Goal: Information Seeking & Learning: Learn about a topic

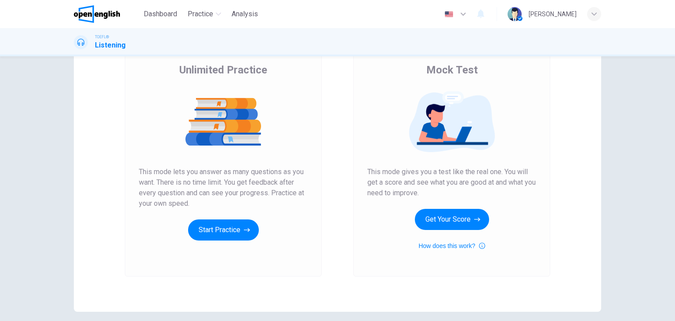
scroll to position [90, 0]
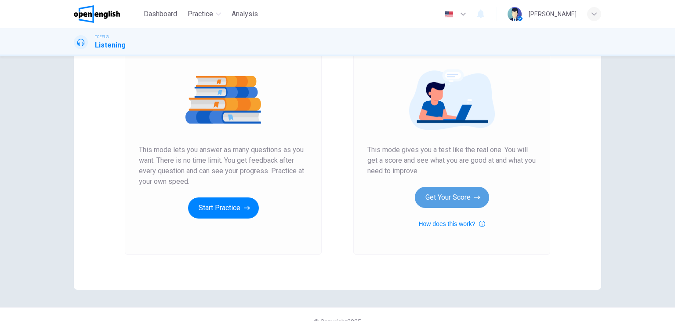
click at [443, 198] on button "Get Your Score" at bounding box center [452, 197] width 74 height 21
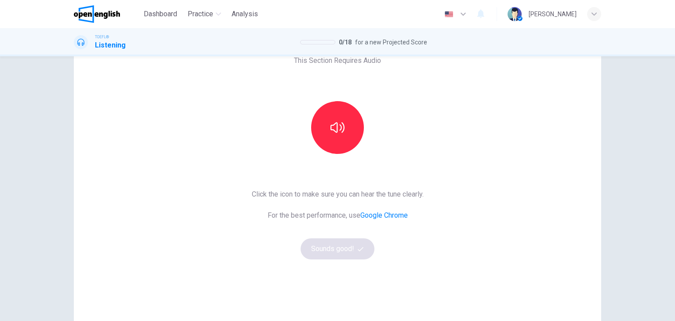
scroll to position [59, 0]
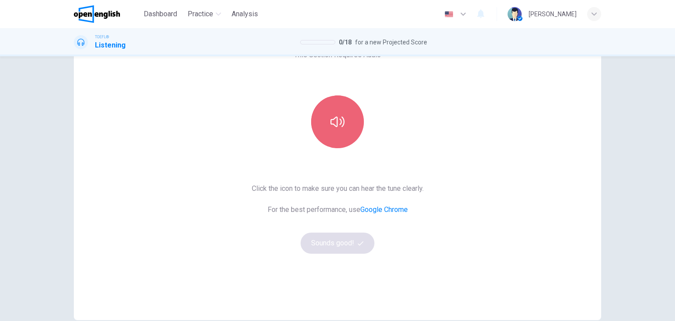
click at [341, 125] on icon "button" at bounding box center [338, 122] width 14 height 14
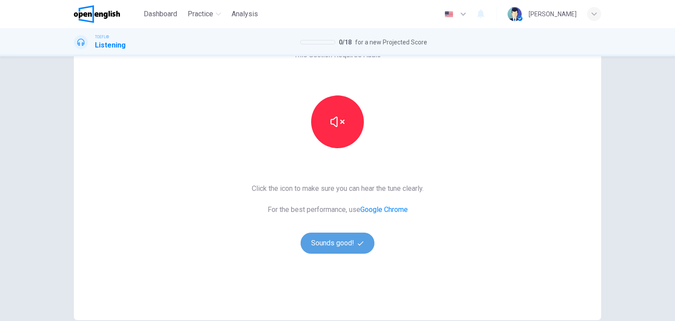
click at [331, 243] on button "Sounds good!" at bounding box center [338, 243] width 74 height 21
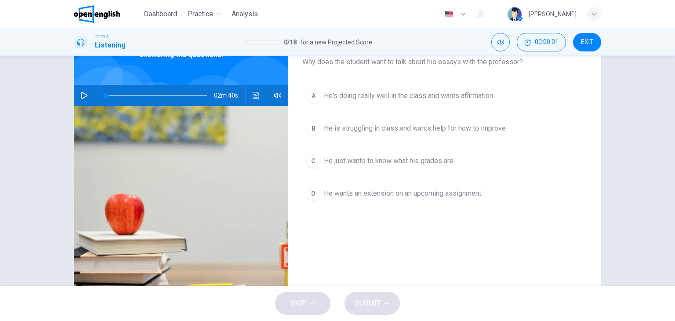
scroll to position [22, 0]
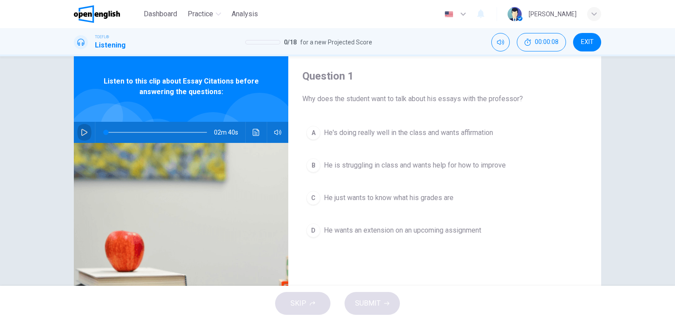
click at [83, 134] on icon "button" at bounding box center [84, 132] width 6 height 7
click at [449, 252] on div "A He's doing really well in the class and wants affirmation B He is struggling …" at bounding box center [444, 190] width 285 height 137
click at [79, 128] on button "button" at bounding box center [84, 132] width 14 height 21
type input "**"
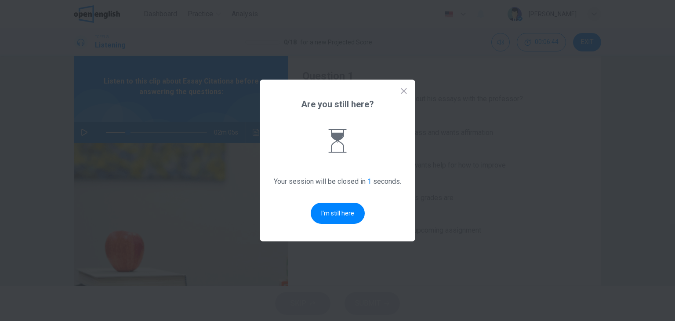
scroll to position [0, 0]
